Goal: Information Seeking & Learning: Learn about a topic

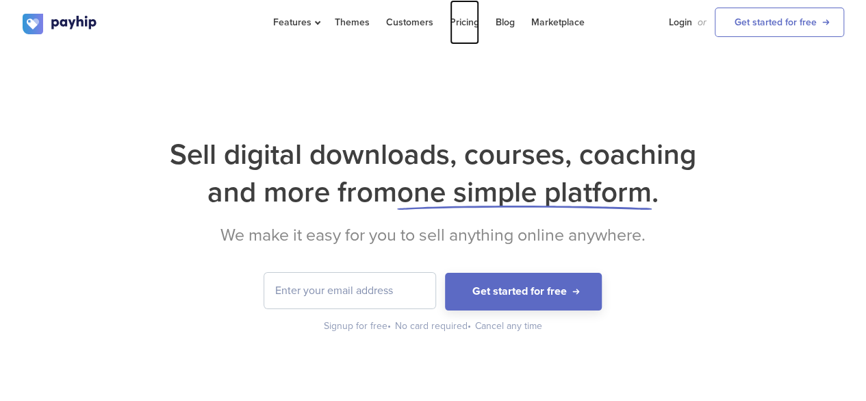
click at [453, 20] on link "Pricing" at bounding box center [464, 22] width 29 height 45
click at [233, 51] on div "Sell digital downloads, courses, coaching and more from one simple platform . W…" at bounding box center [433, 224] width 866 height 355
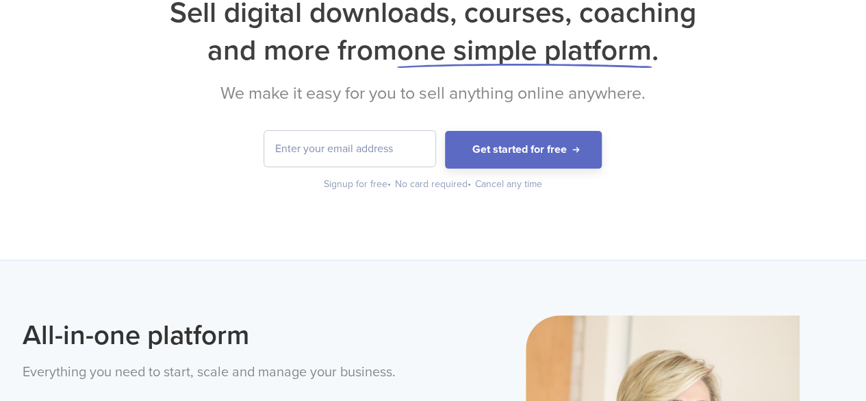
scroll to position [176, 0]
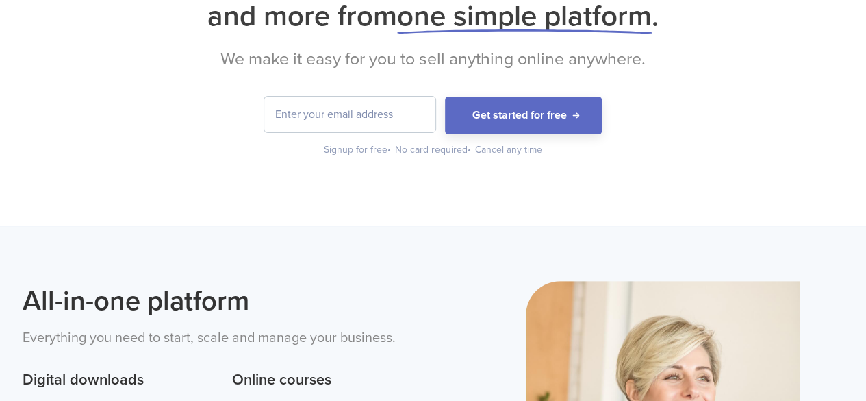
click at [325, 112] on input "email" at bounding box center [349, 115] width 171 height 36
click at [301, 64] on h2 "We make it easy for you to sell anything online anywhere." at bounding box center [434, 59] width 822 height 21
